Goal: Find specific page/section: Find specific page/section

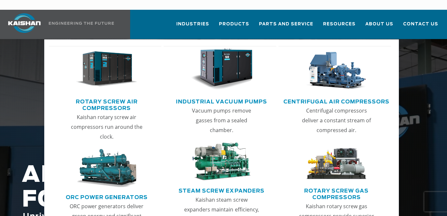
click at [124, 96] on link "Rotary Screw Air Compressors" at bounding box center [106, 104] width 109 height 16
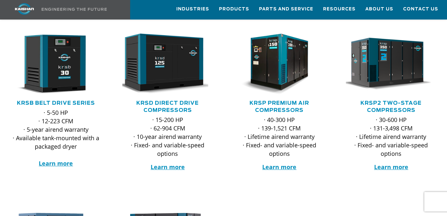
scroll to position [130, 0]
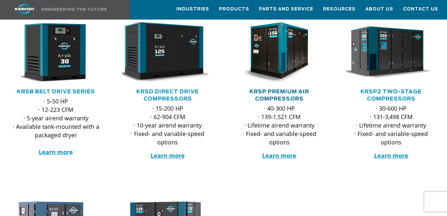
click at [278, 89] on link "KRSP Premium Air Compressors" at bounding box center [280, 95] width 60 height 12
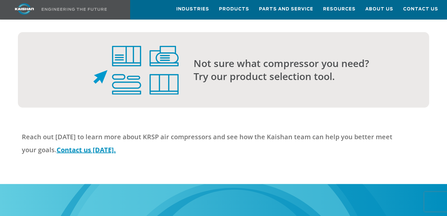
scroll to position [1823, 0]
